Goal: Transaction & Acquisition: Book appointment/travel/reservation

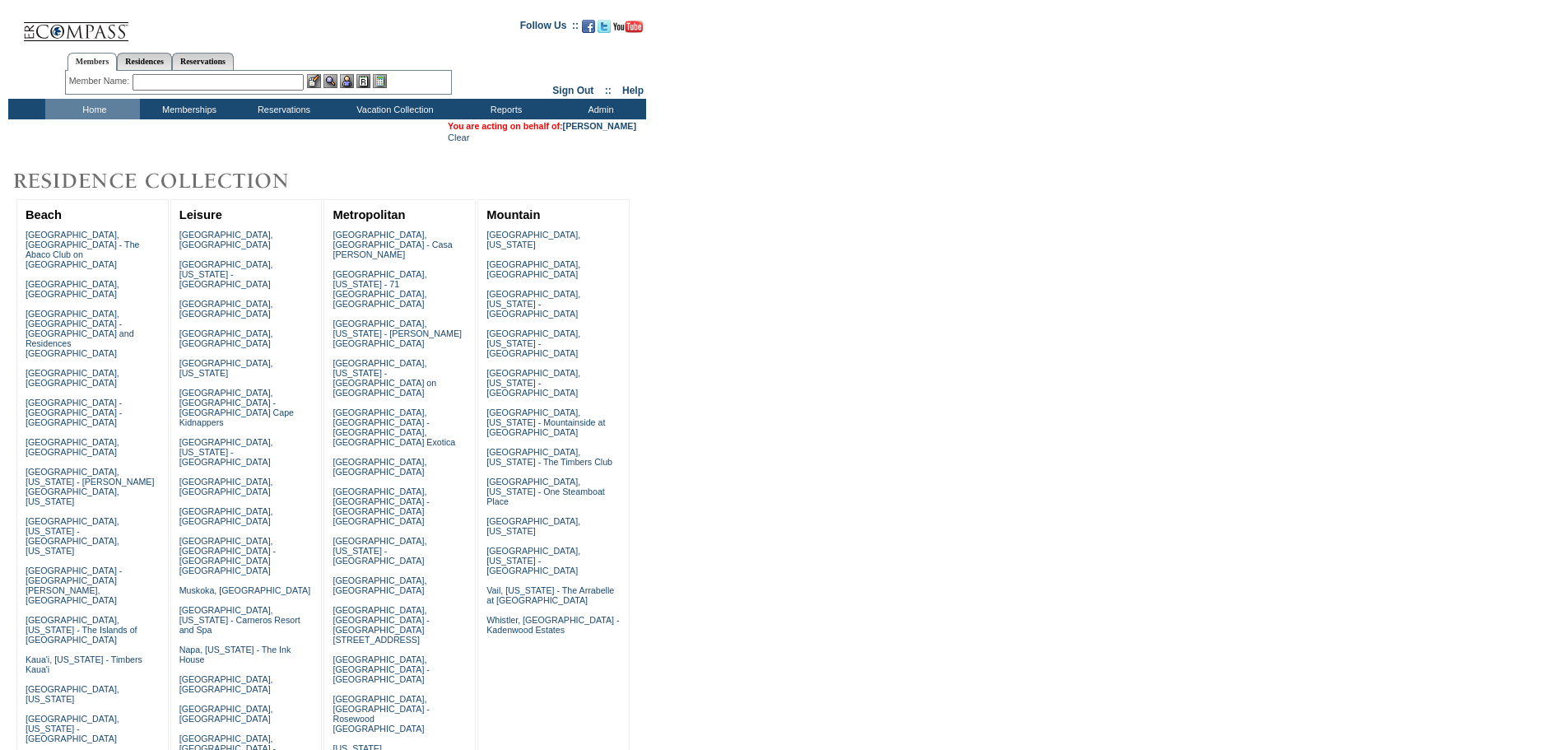
scroll to position [910, 0]
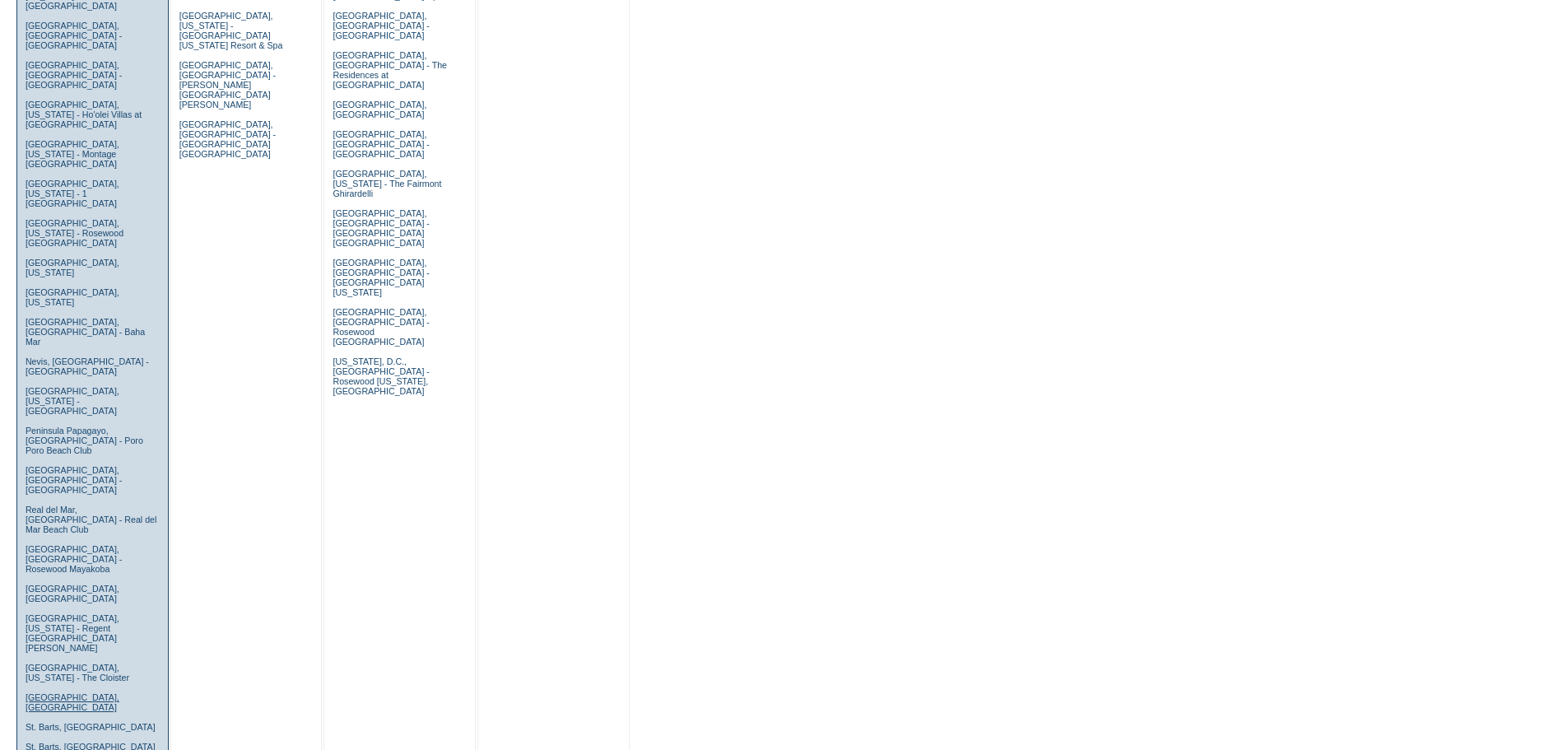
click at [55, 692] on link "[GEOGRAPHIC_DATA], [GEOGRAPHIC_DATA]" at bounding box center [71, 702] width 94 height 19
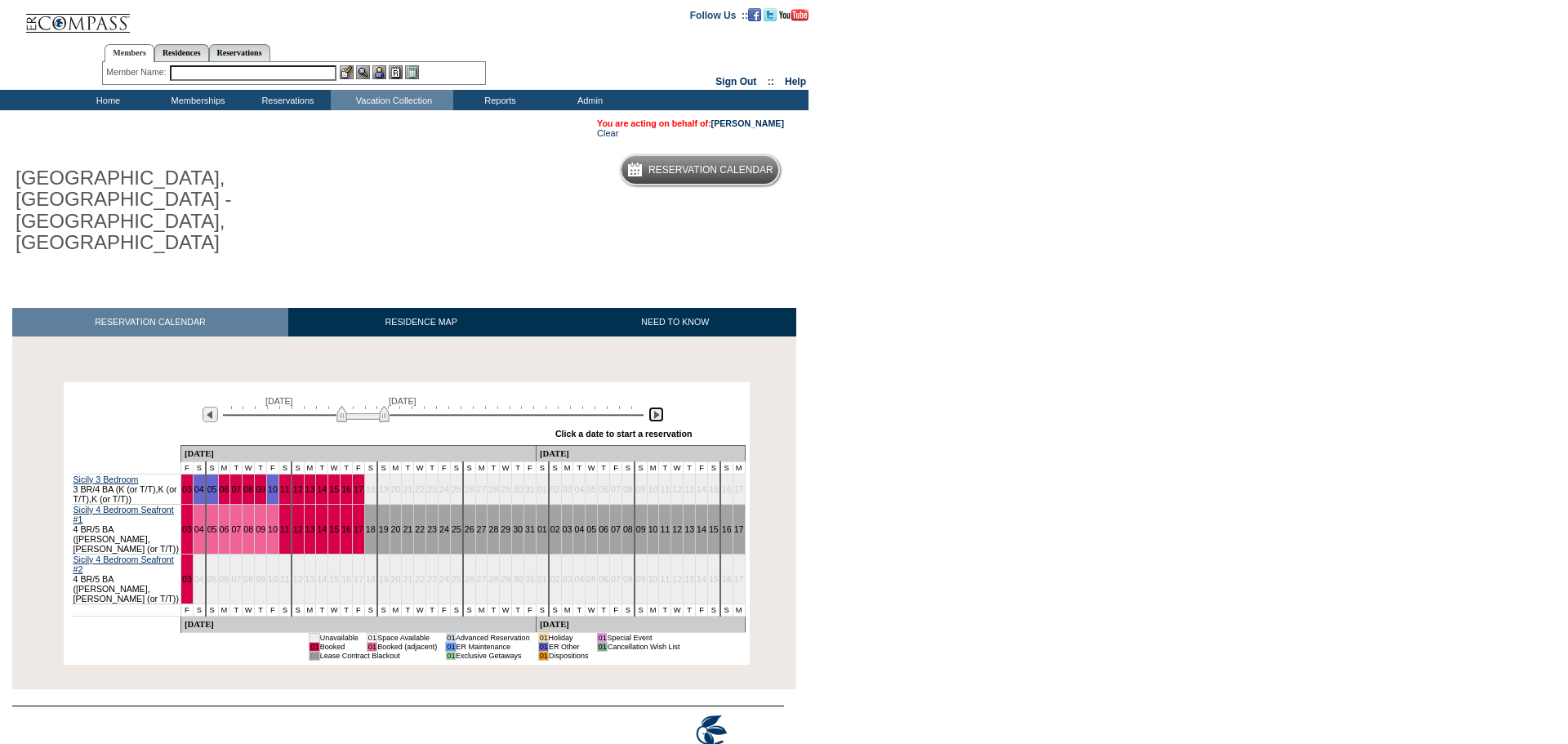
click at [652, 406] on img at bounding box center [656, 414] width 15 height 15
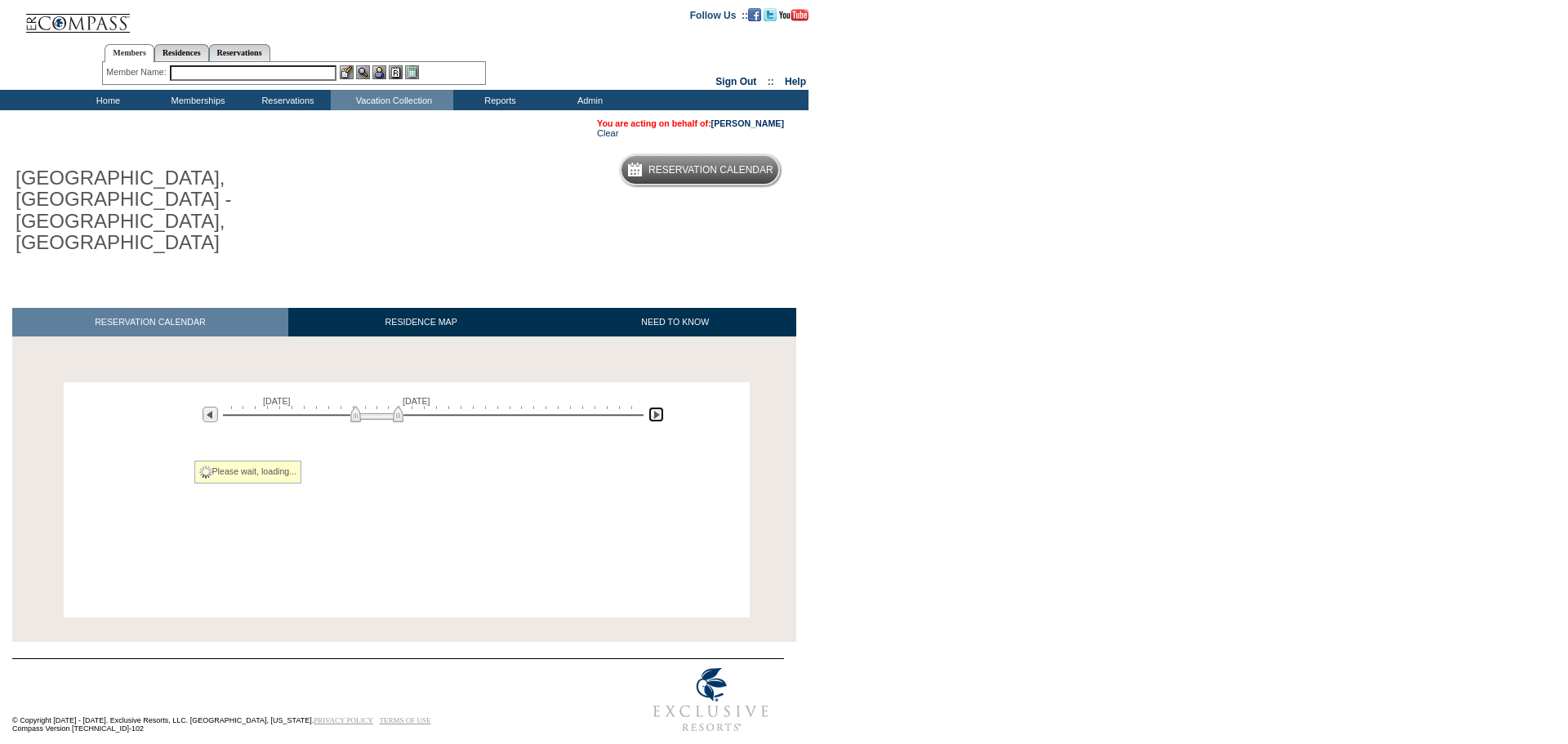
click at [652, 406] on img at bounding box center [656, 414] width 15 height 15
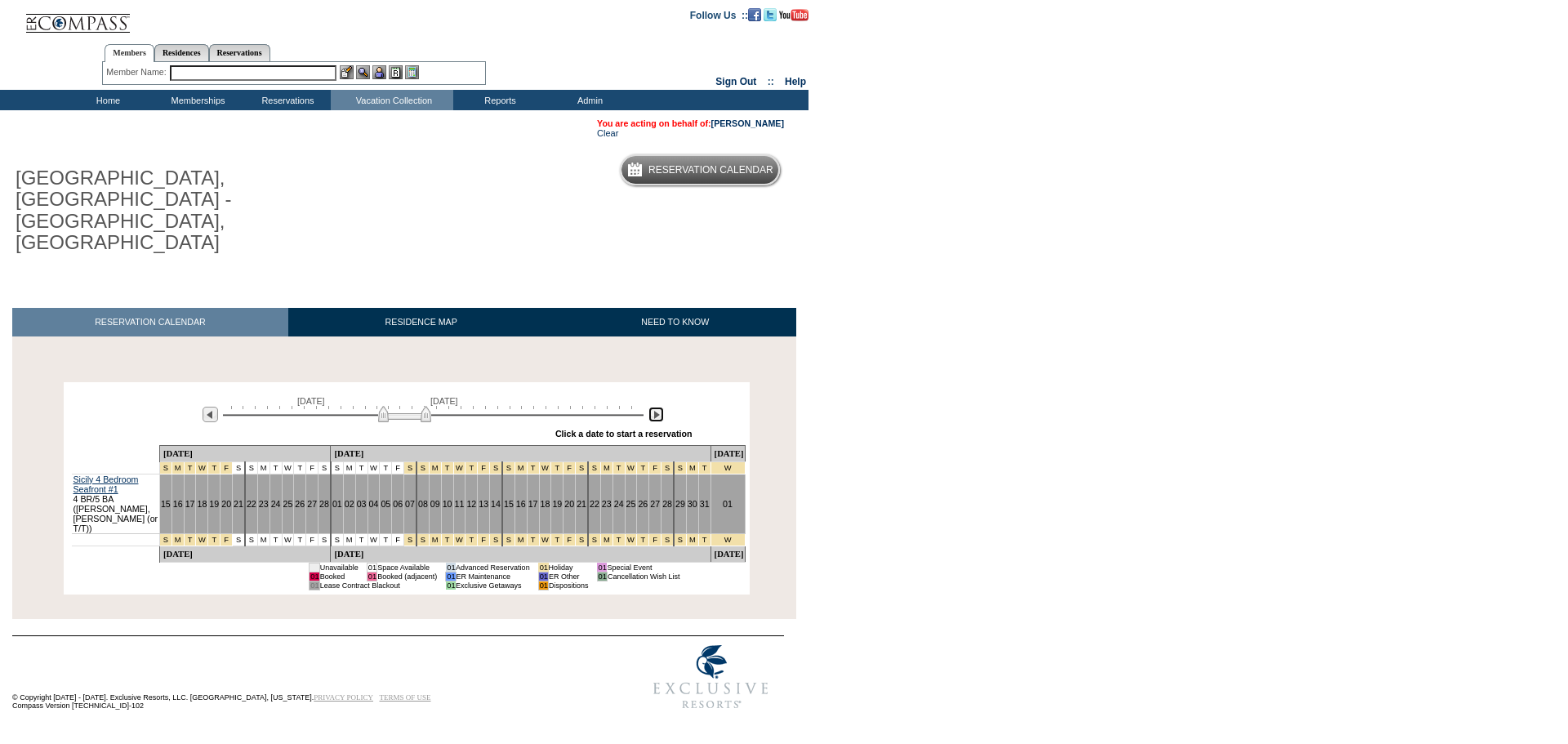
click at [652, 406] on img at bounding box center [656, 414] width 15 height 15
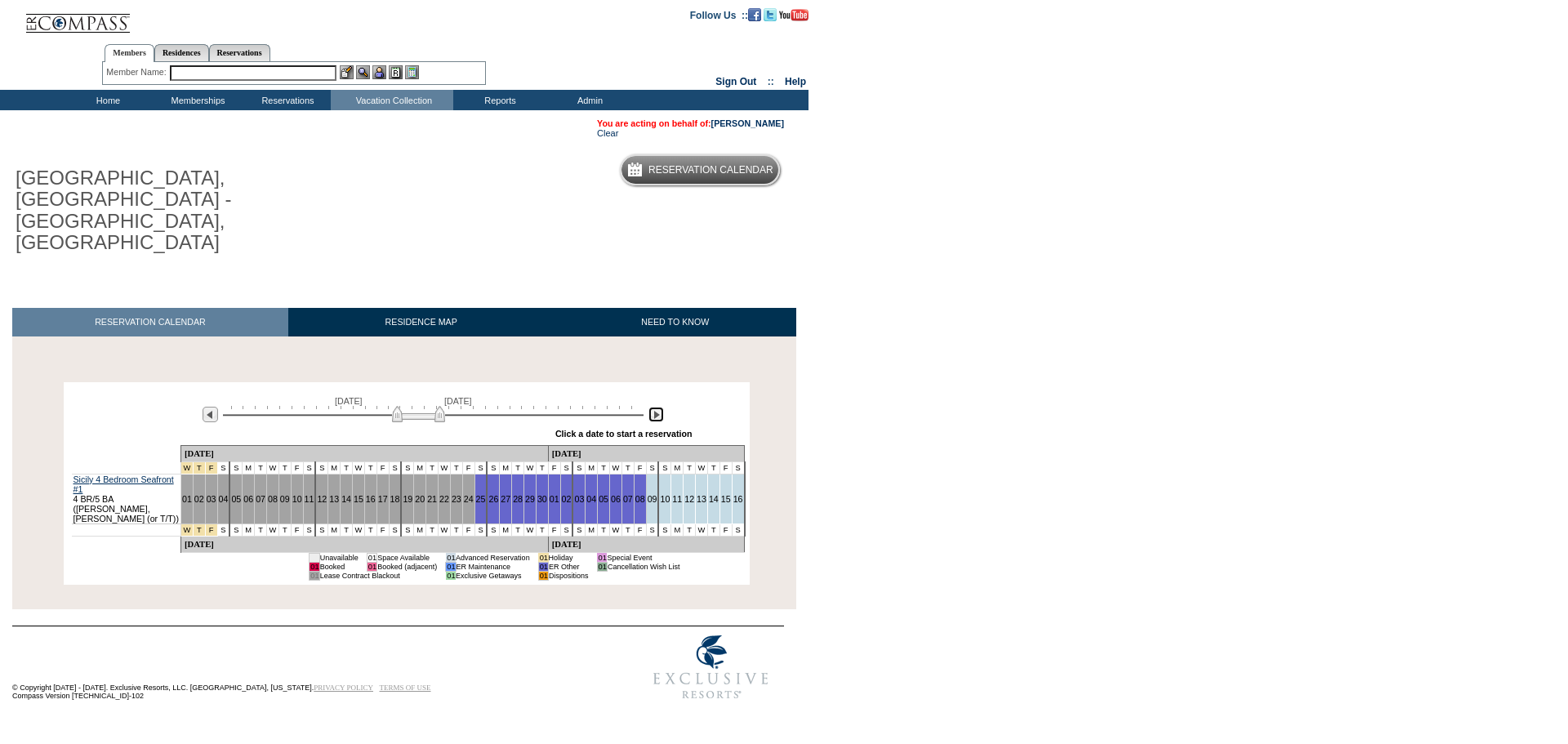
click at [652, 406] on img at bounding box center [656, 414] width 15 height 15
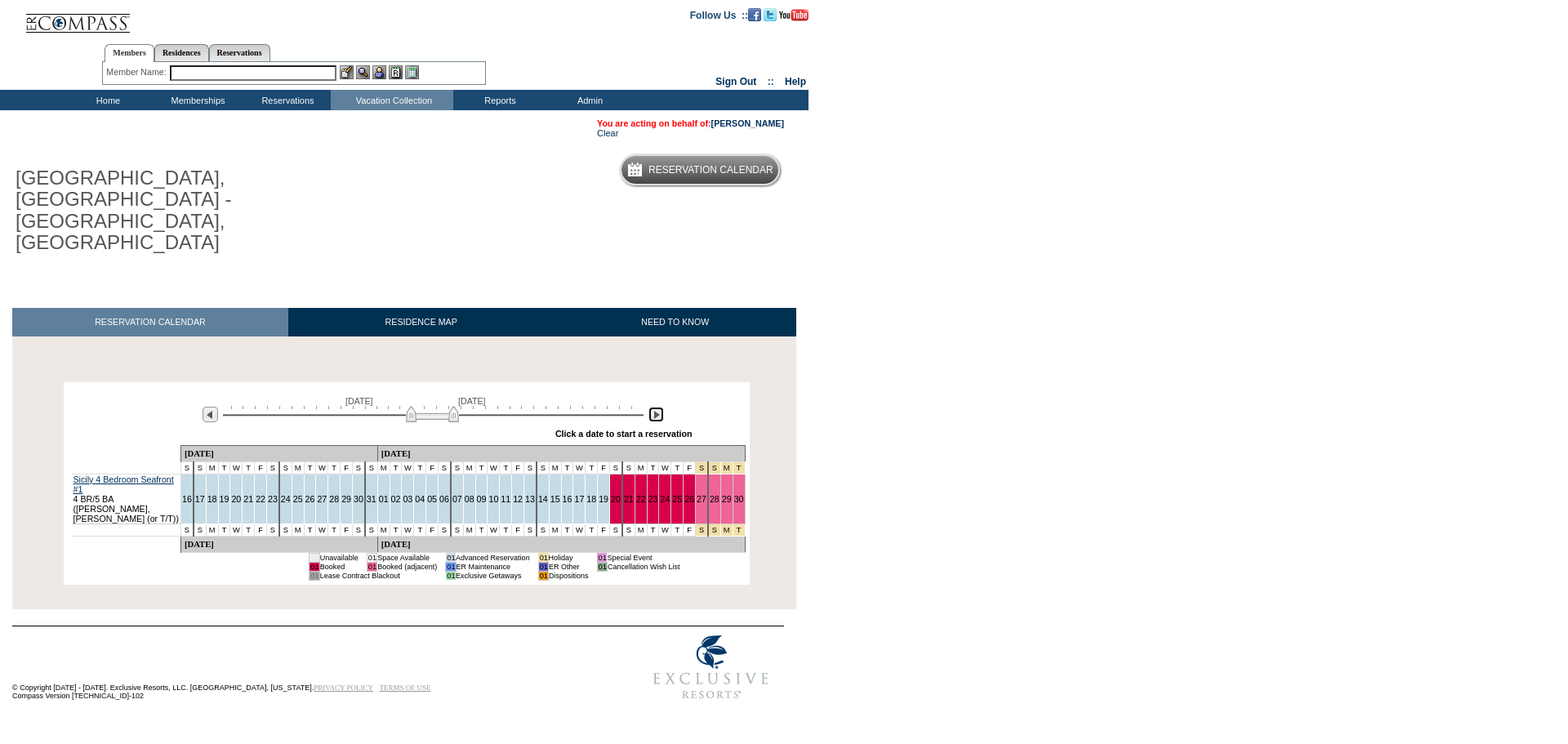
click at [659, 406] on img at bounding box center [656, 414] width 15 height 15
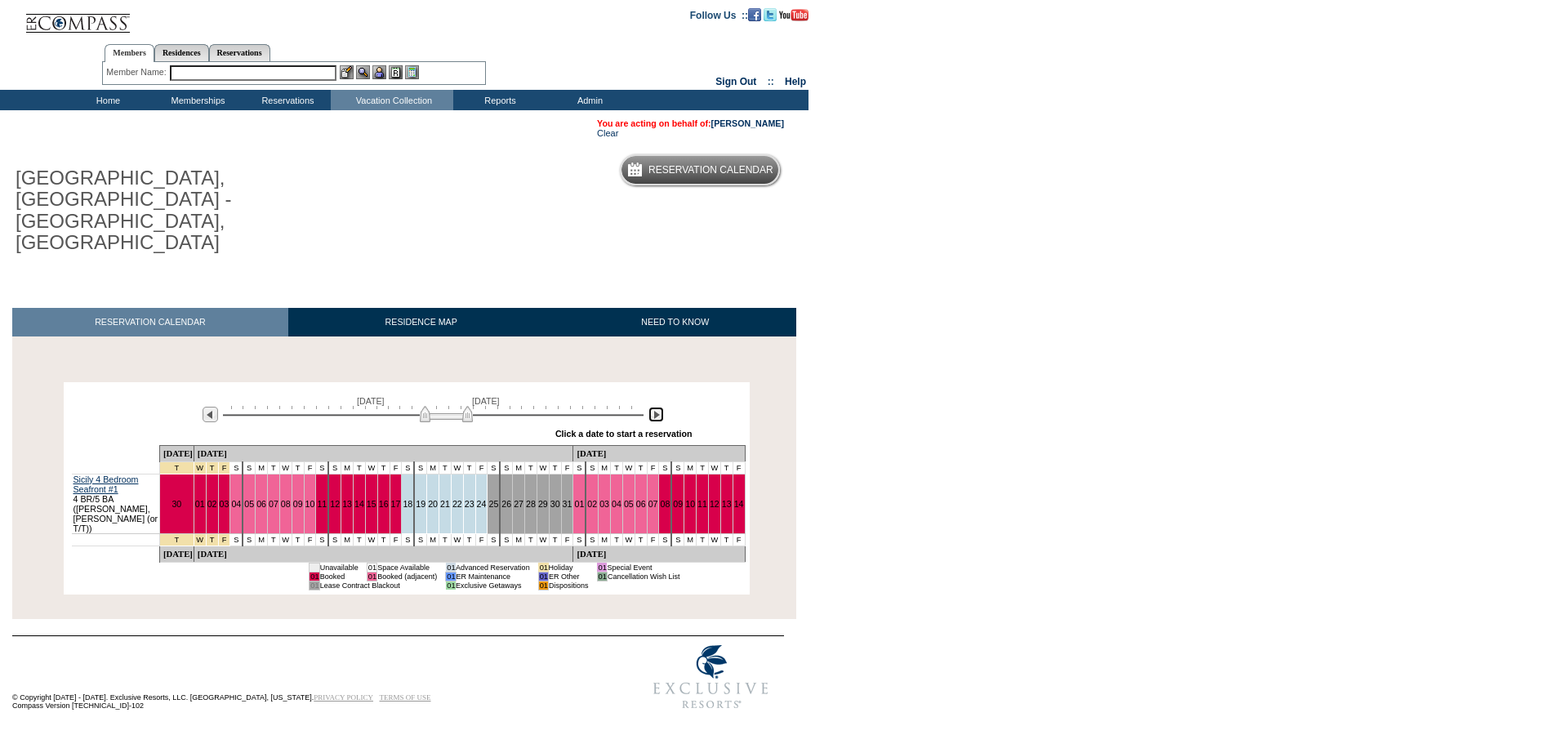
click at [656, 406] on img at bounding box center [656, 414] width 15 height 15
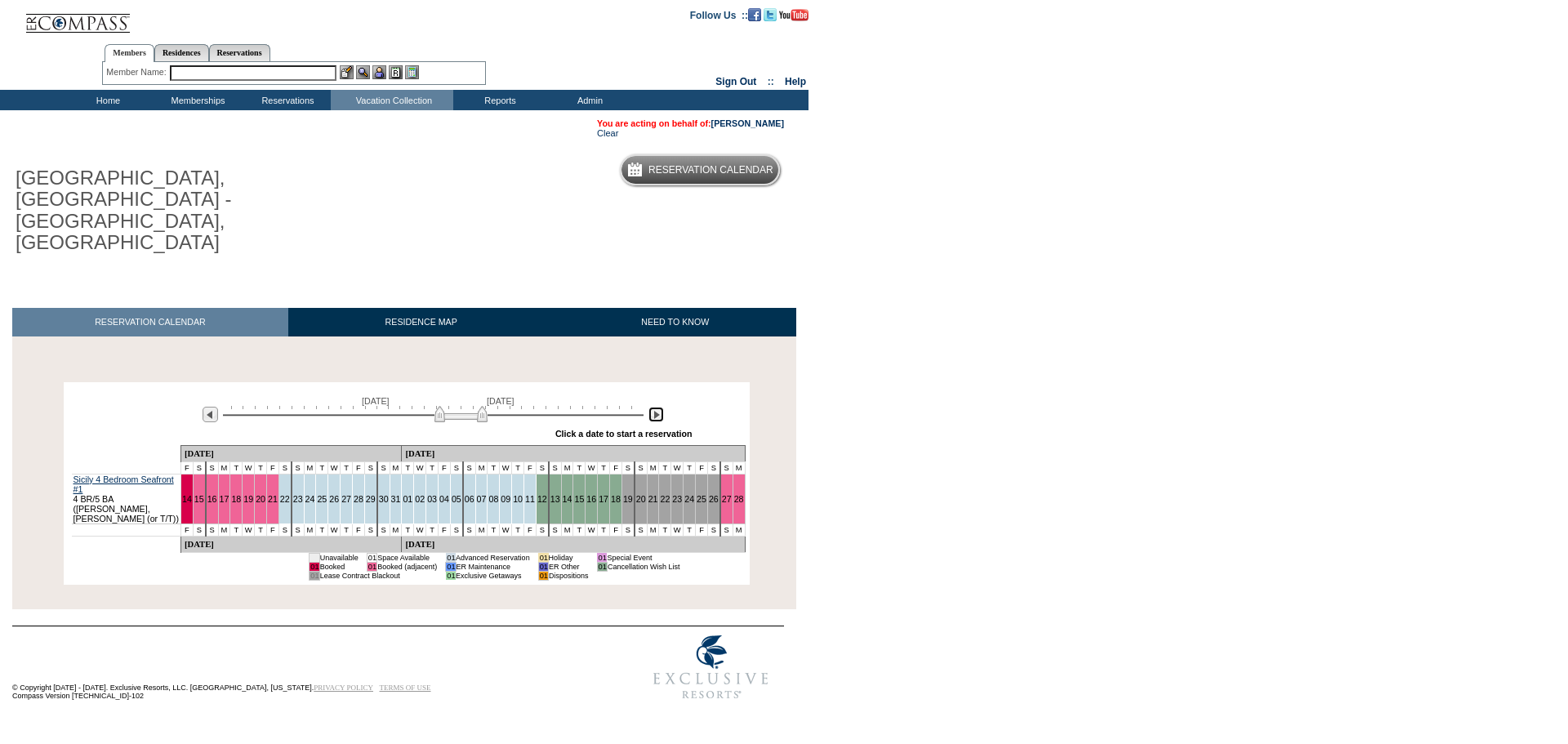
click at [652, 406] on img at bounding box center [656, 414] width 15 height 15
